Goal: Browse casually: Explore the website without a specific task or goal

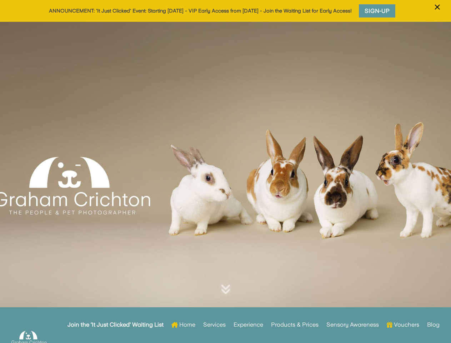
click at [225, 171] on div at bounding box center [225, 176] width 451 height 309
click at [437, 11] on span "×" at bounding box center [437, 7] width 7 height 14
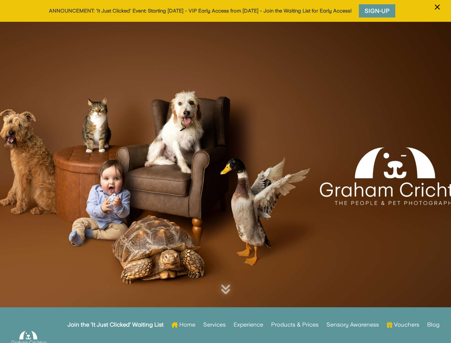
click at [225, 182] on div at bounding box center [225, 176] width 451 height 309
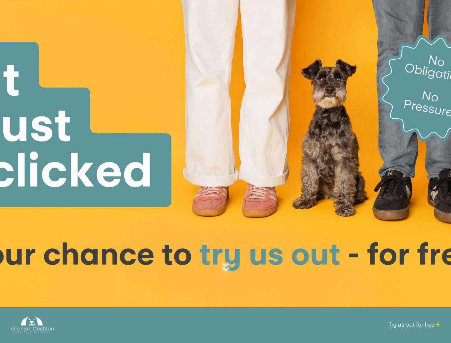
click at [225, 171] on div at bounding box center [225, 154] width 451 height 309
